Goal: Information Seeking & Learning: Learn about a topic

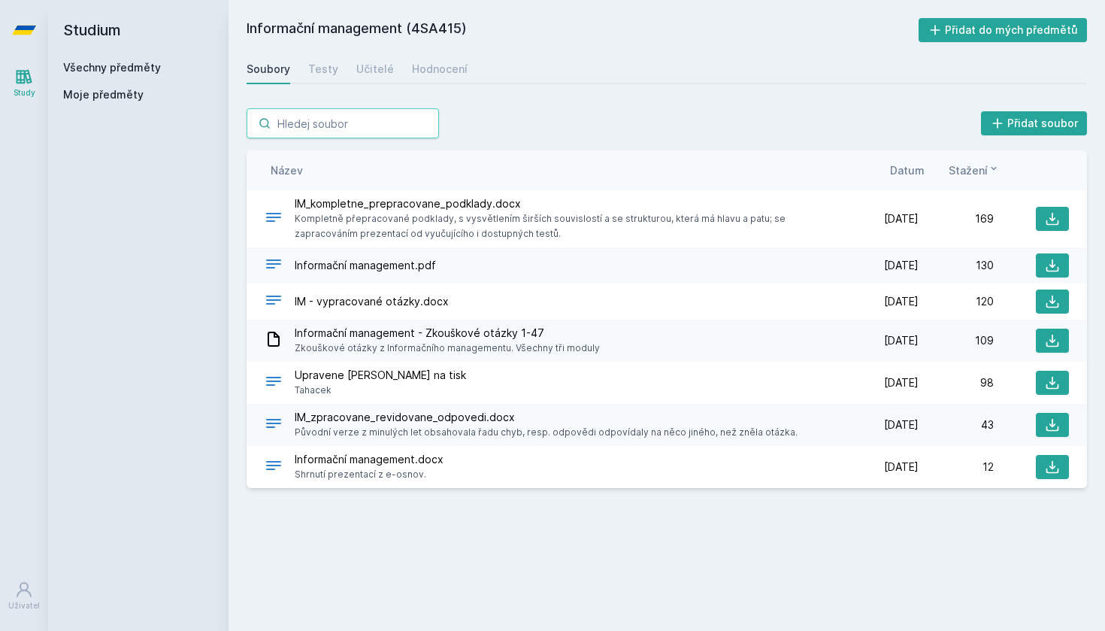
click at [280, 132] on input "search" at bounding box center [343, 123] width 192 height 30
click at [80, 37] on h2 "Studium" at bounding box center [138, 30] width 150 height 60
click at [83, 71] on link "Všechny předměty" at bounding box center [112, 67] width 98 height 13
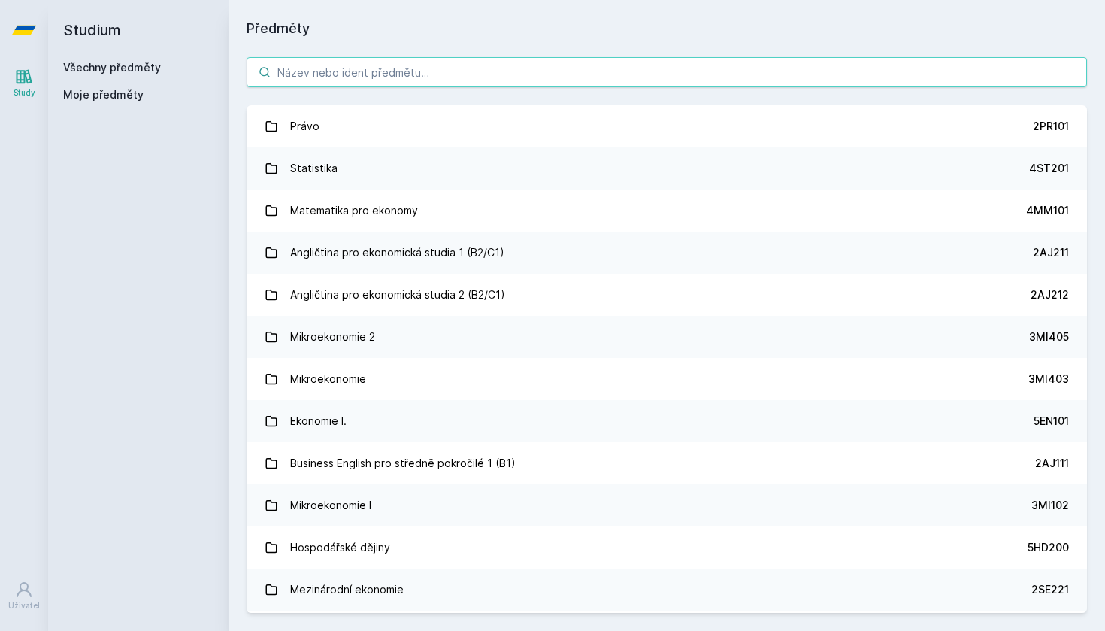
click at [371, 80] on input "search" at bounding box center [667, 72] width 841 height 30
paste input "4IT491"
type input "4IT491"
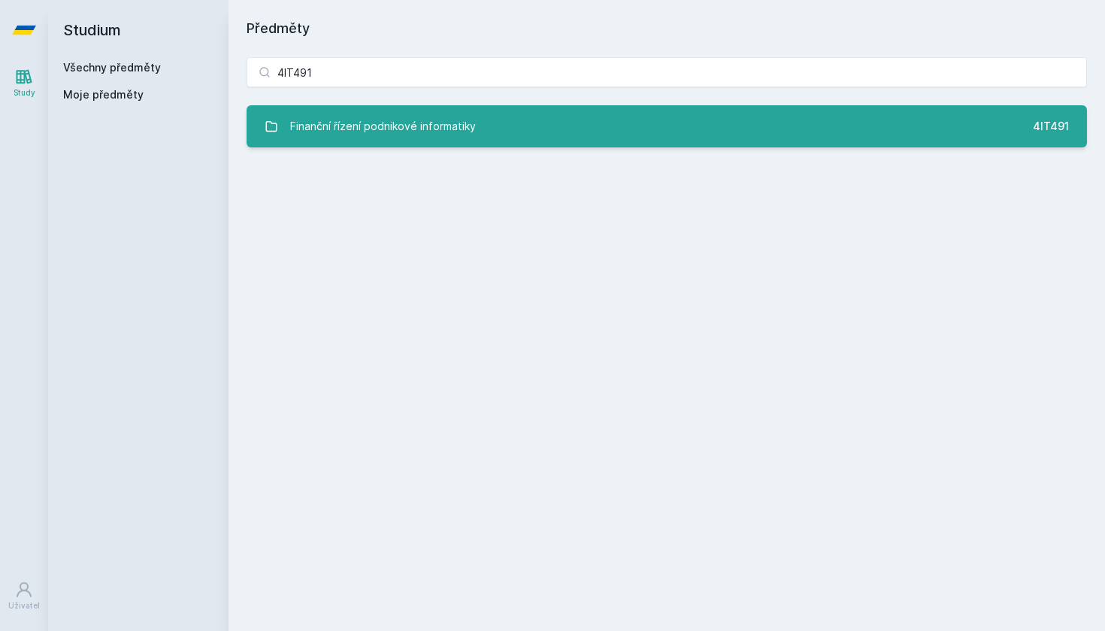
click at [371, 119] on div "Finanční řízení podnikové informatiky" at bounding box center [383, 126] width 186 height 30
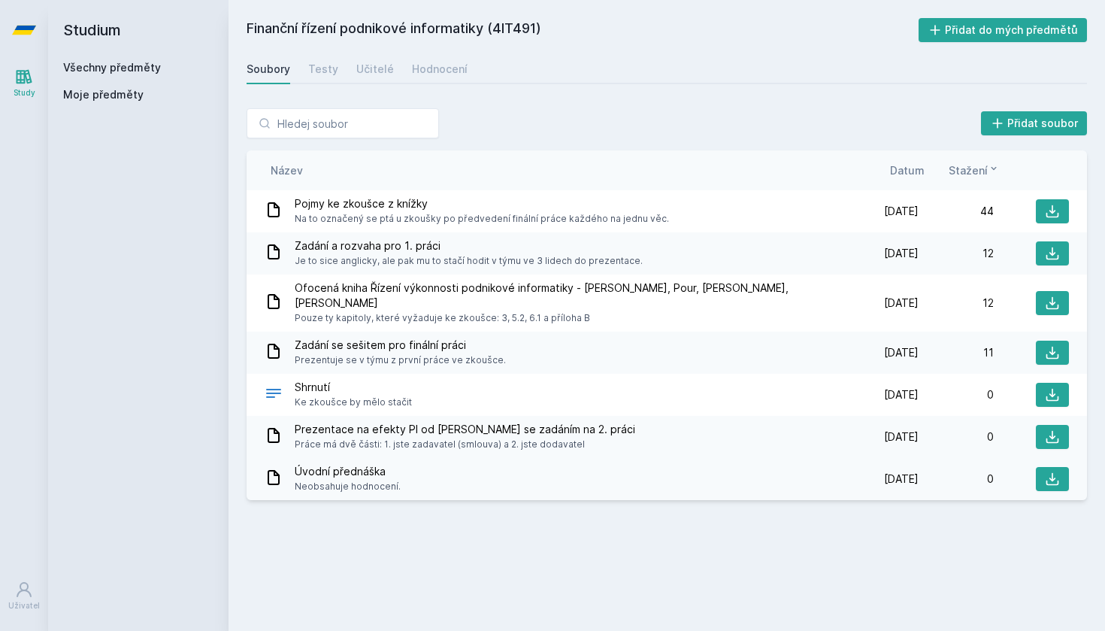
click at [277, 468] on icon at bounding box center [274, 477] width 18 height 18
click at [366, 464] on span "Úvodní přednáška" at bounding box center [348, 471] width 106 height 15
click at [277, 384] on icon at bounding box center [274, 393] width 18 height 18
click at [1036, 383] on button at bounding box center [1052, 395] width 33 height 24
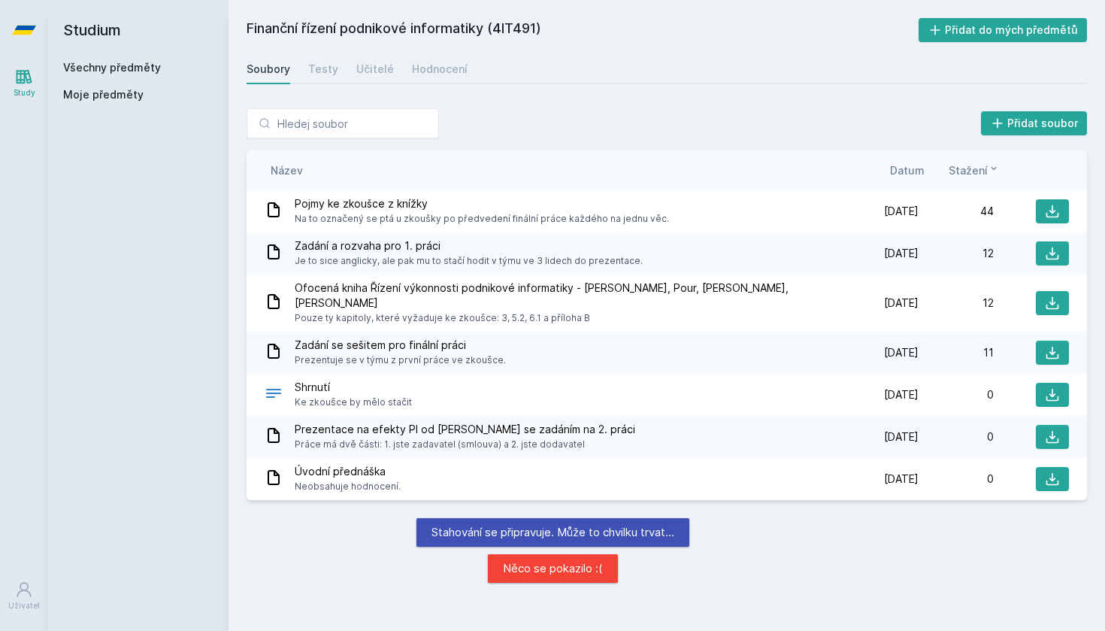
click at [762, 587] on div "Finanční řízení podnikové informatiky (4IT491) Přidat do mých předmětů [GEOGRAP…" at bounding box center [667, 315] width 841 height 595
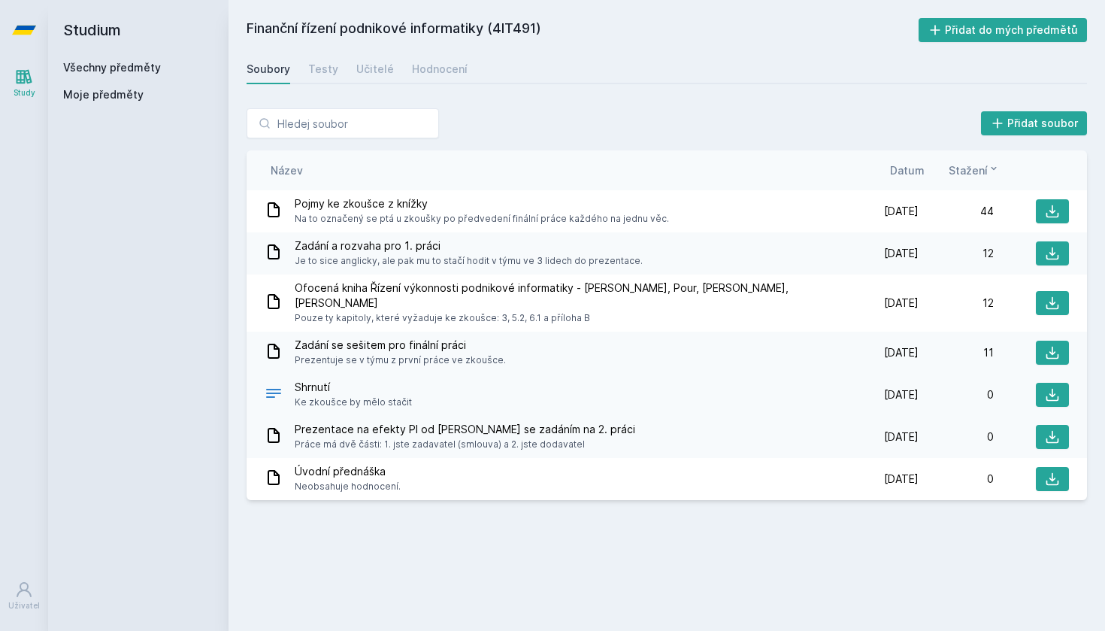
click at [902, 387] on span "[DATE]" at bounding box center [901, 394] width 35 height 15
click at [846, 387] on div "[DATE] [DATE]" at bounding box center [881, 394] width 75 height 15
click at [1056, 207] on icon at bounding box center [1052, 211] width 15 height 15
